Goal: Information Seeking & Learning: Find specific page/section

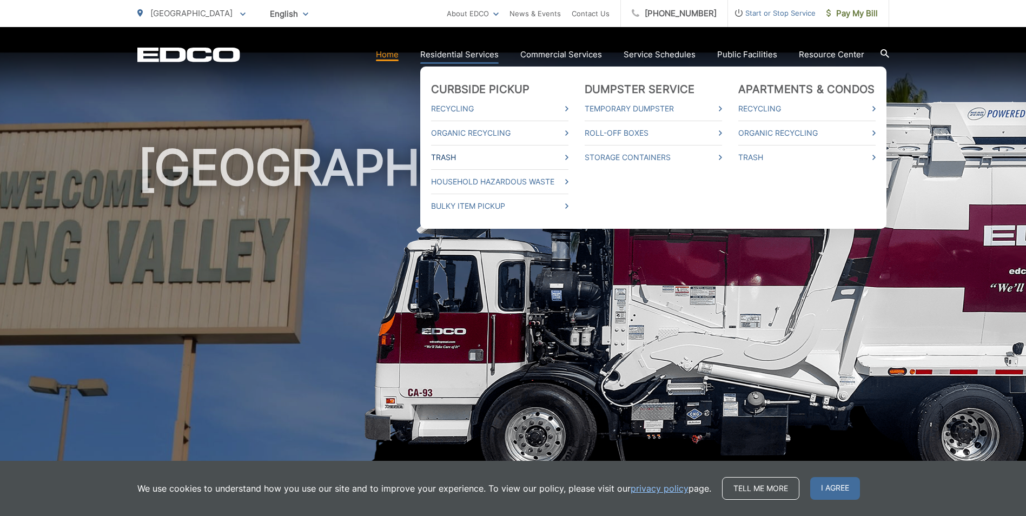
click at [456, 154] on link "Trash" at bounding box center [499, 157] width 137 height 13
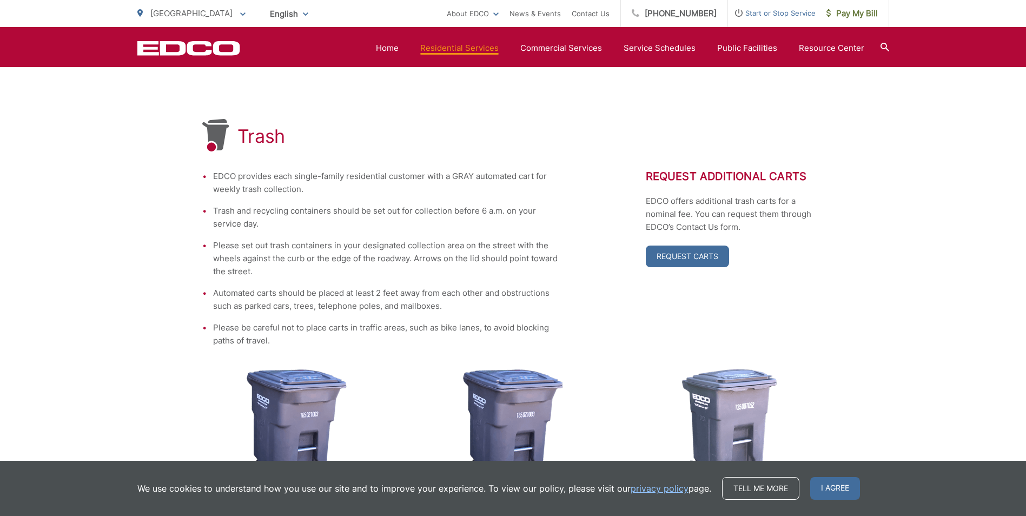
scroll to position [108, 0]
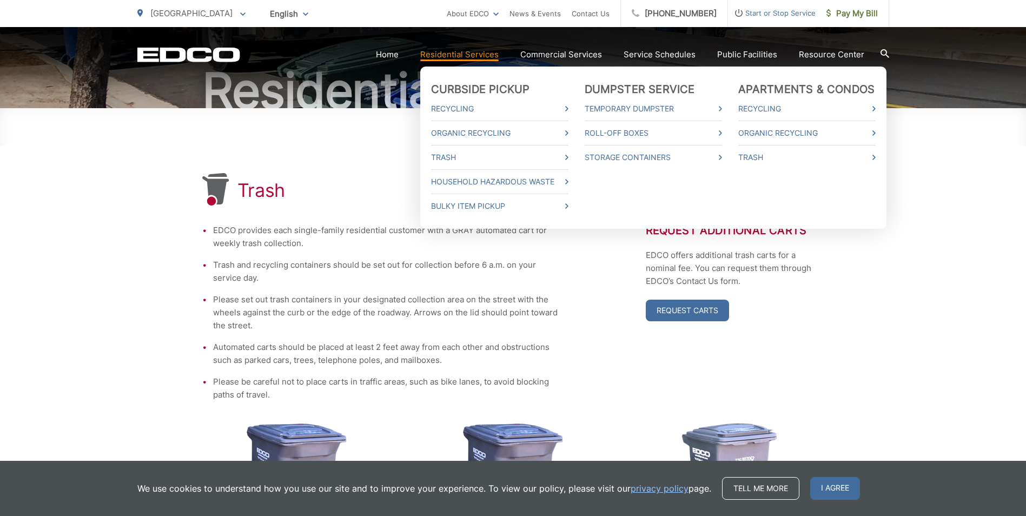
click at [457, 56] on link "Residential Services" at bounding box center [459, 54] width 78 height 13
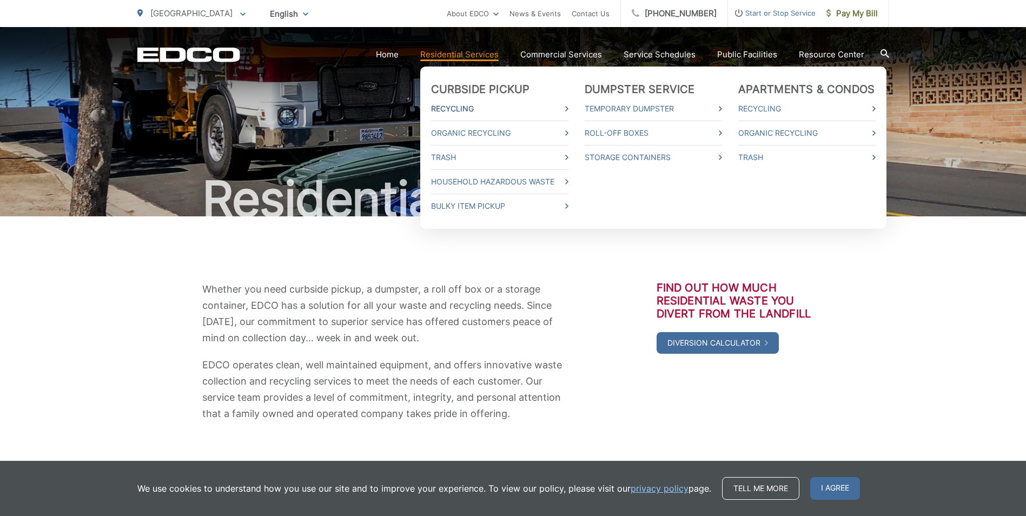
click at [470, 107] on link "Recycling" at bounding box center [499, 108] width 137 height 13
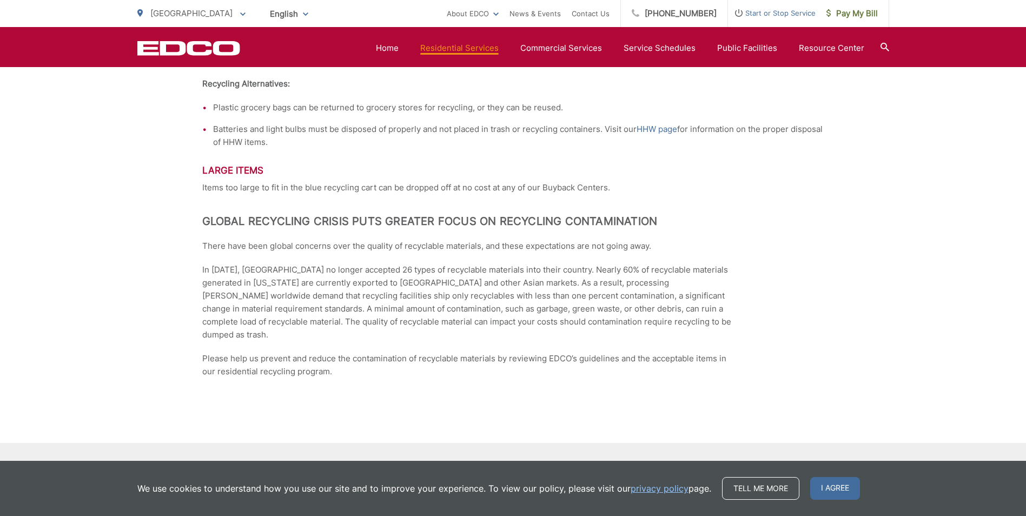
scroll to position [1830, 0]
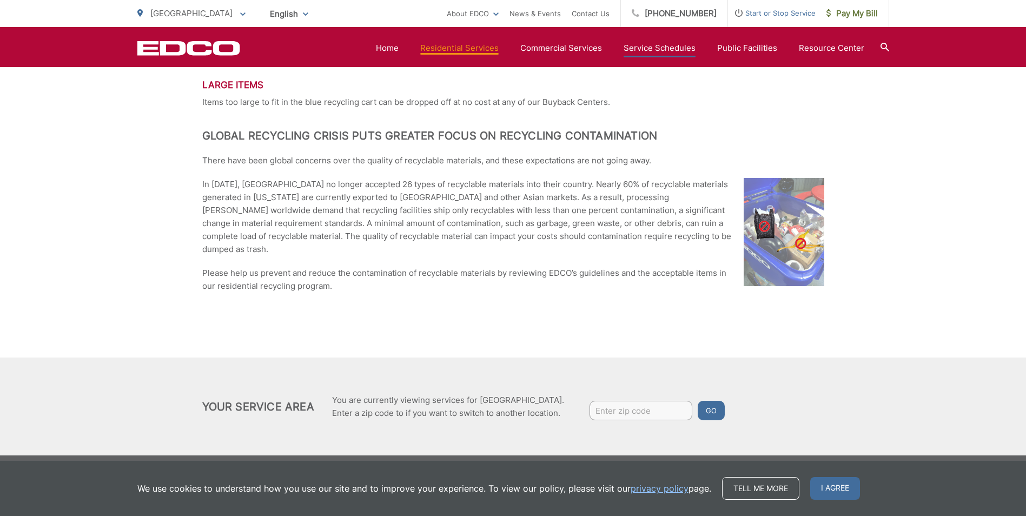
click at [682, 53] on link "Service Schedules" at bounding box center [660, 48] width 72 height 13
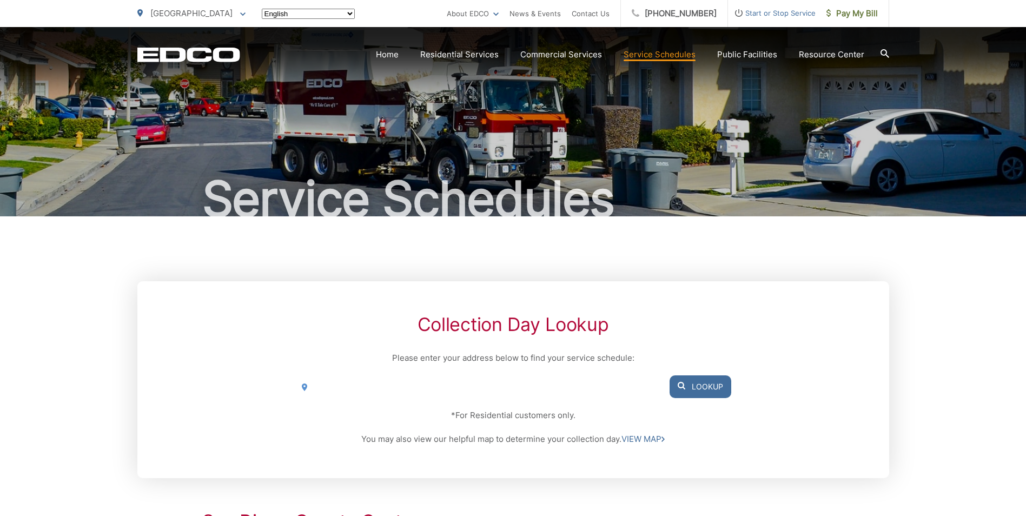
click at [755, 16] on span "Start or Stop Service" at bounding box center [772, 12] width 88 height 13
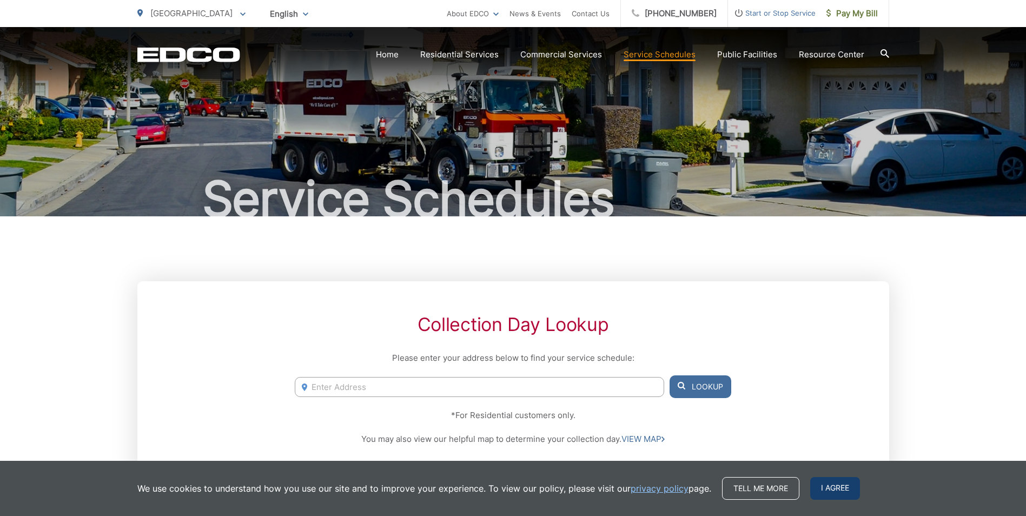
click at [837, 483] on span "I agree" at bounding box center [835, 488] width 50 height 23
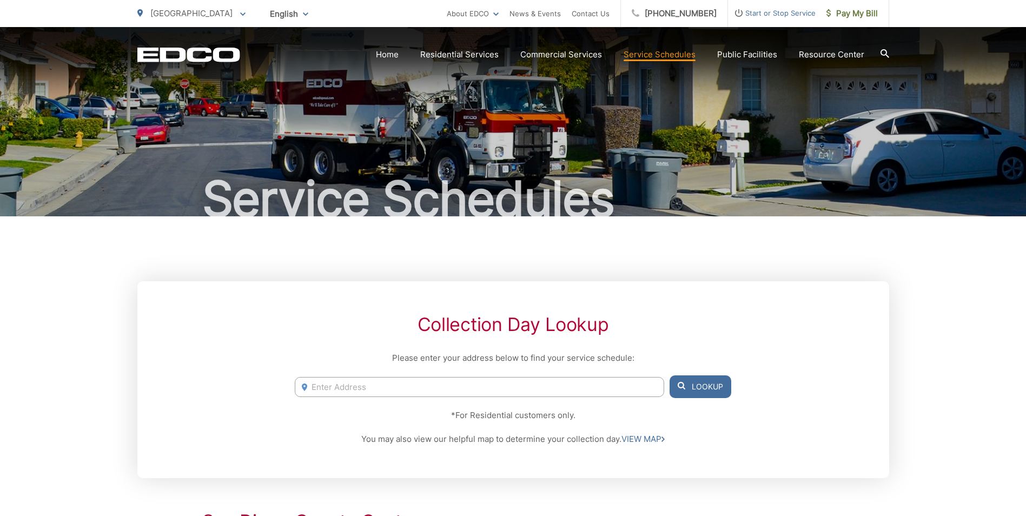
click at [399, 58] on link "Home" at bounding box center [387, 54] width 23 height 13
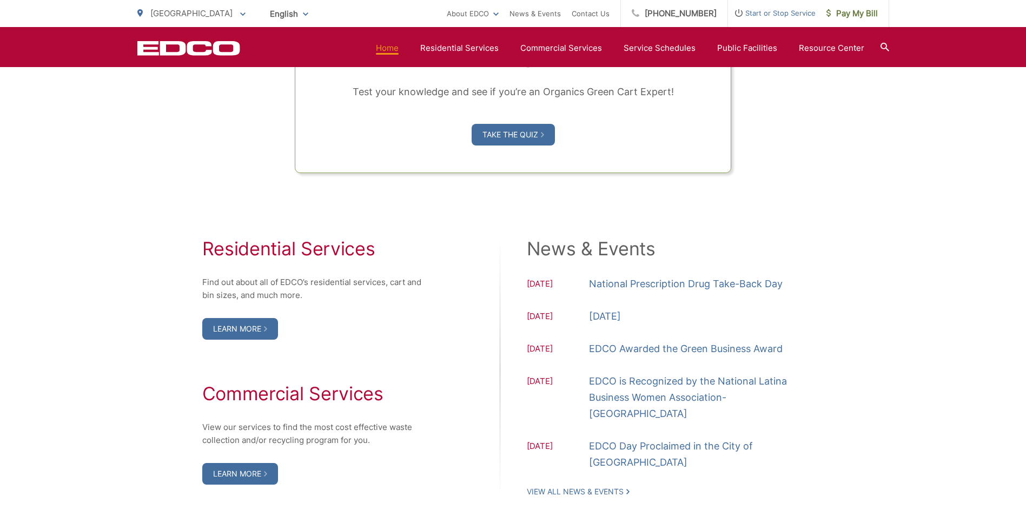
scroll to position [1027, 0]
